Goal: Task Accomplishment & Management: Complete application form

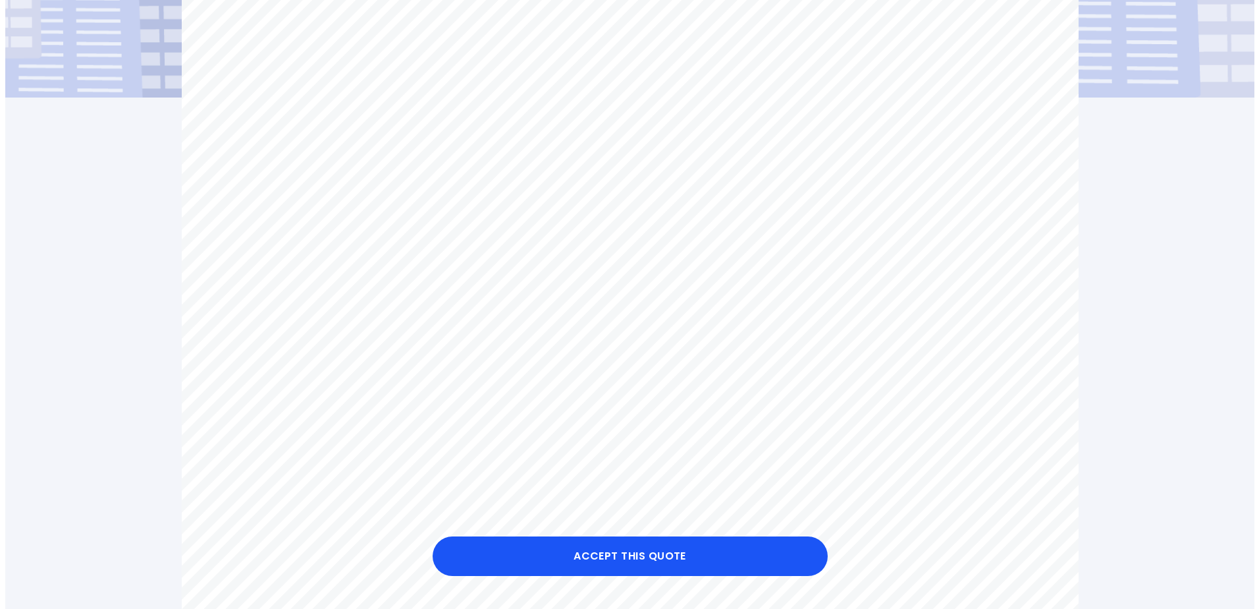
scroll to position [461, 0]
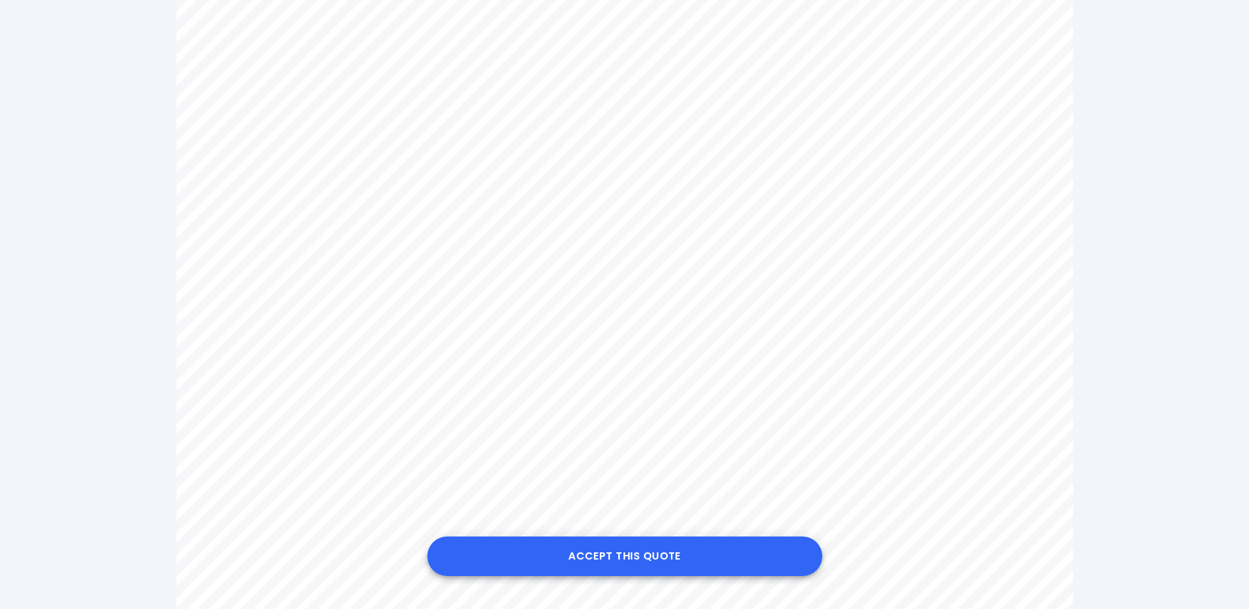
click at [649, 557] on button "Accept this Quote" at bounding box center [624, 556] width 395 height 40
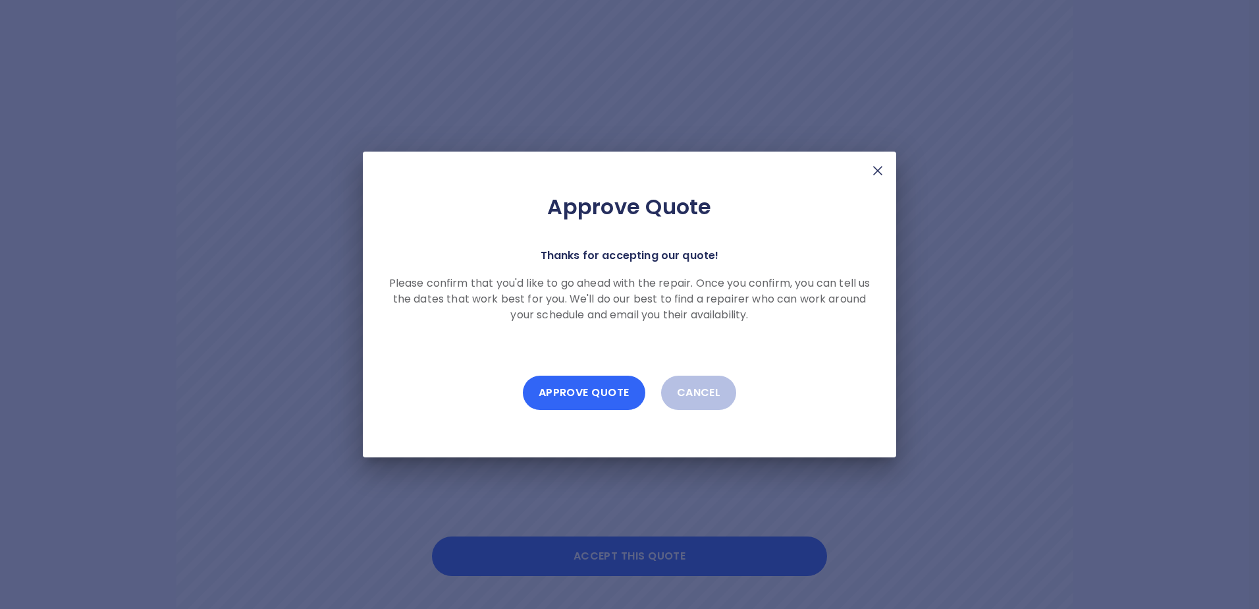
click at [573, 392] on button "Approve Quote" at bounding box center [584, 392] width 123 height 34
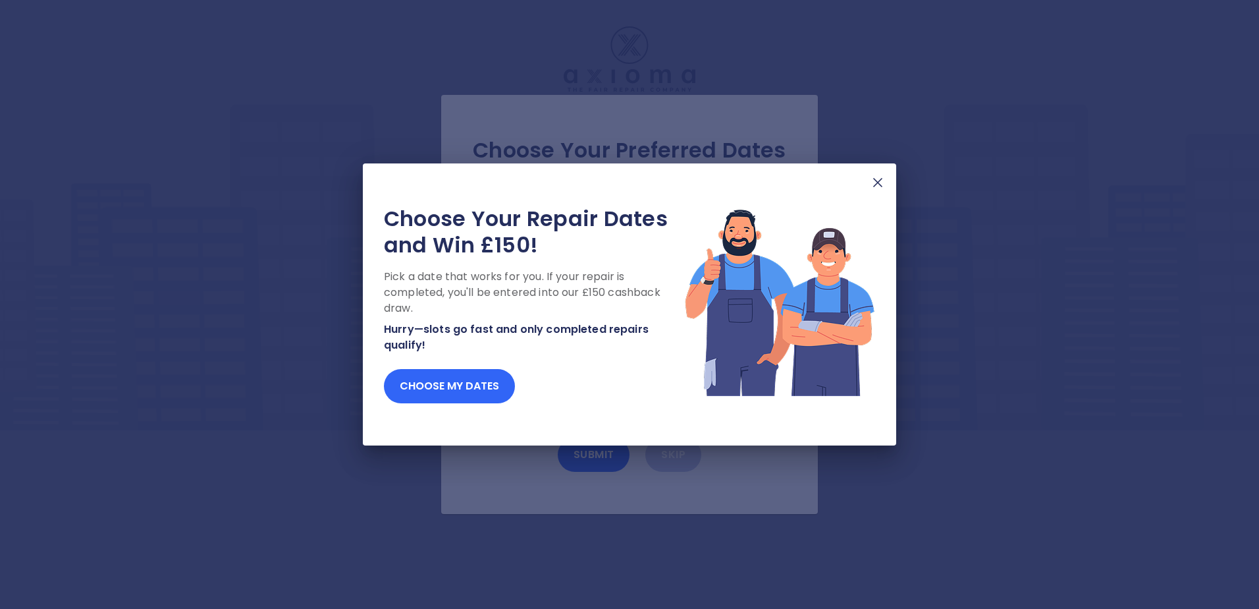
click at [463, 381] on button "Choose my dates" at bounding box center [449, 386] width 131 height 34
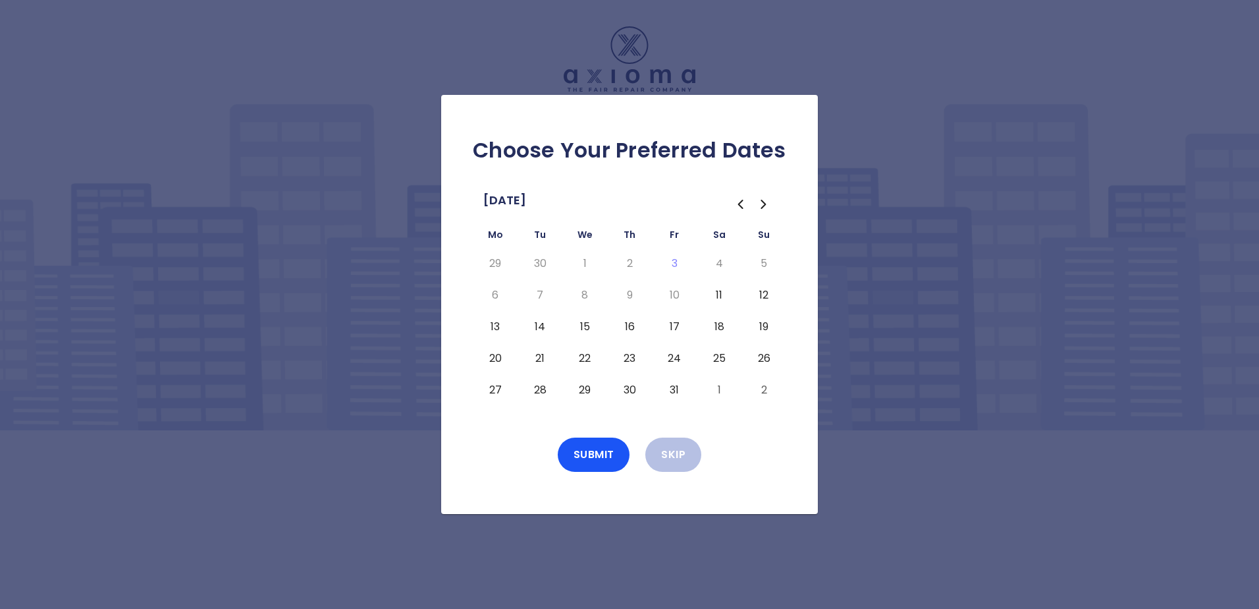
click at [587, 325] on button "15" at bounding box center [585, 326] width 24 height 21
click at [598, 449] on button "Submit" at bounding box center [594, 454] width 72 height 34
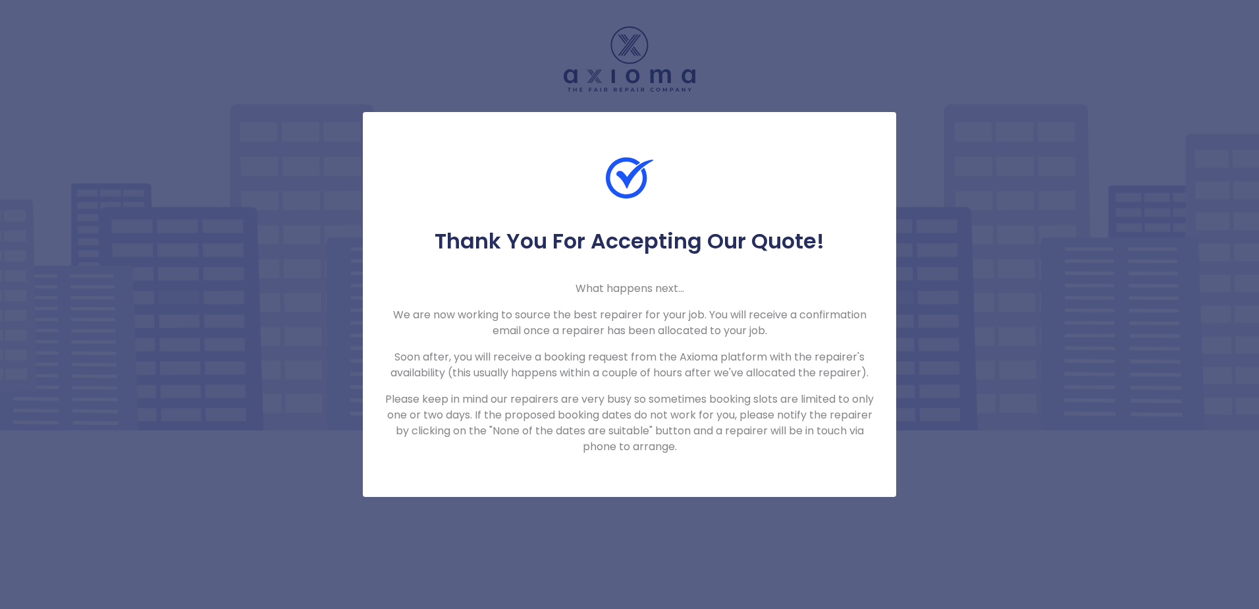
click at [962, 132] on div "Thank You For Accepting Our Quote! What happens next... We are now working to s…" at bounding box center [629, 304] width 1259 height 609
click at [888, 67] on div "Thank You For Accepting Our Quote! What happens next... We are now working to s…" at bounding box center [629, 304] width 1259 height 609
click at [681, 213] on div at bounding box center [629, 191] width 533 height 74
